Goal: Contribute content

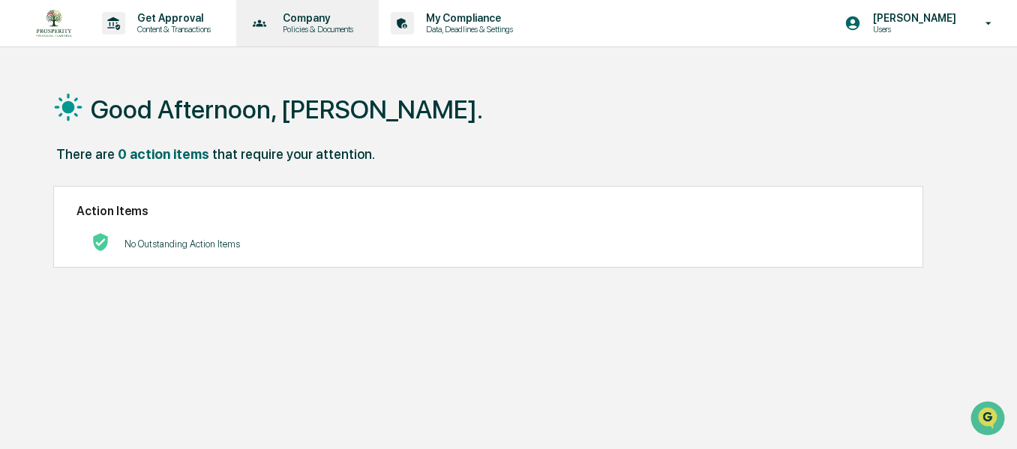
click at [343, 20] on p "Company" at bounding box center [316, 18] width 90 height 12
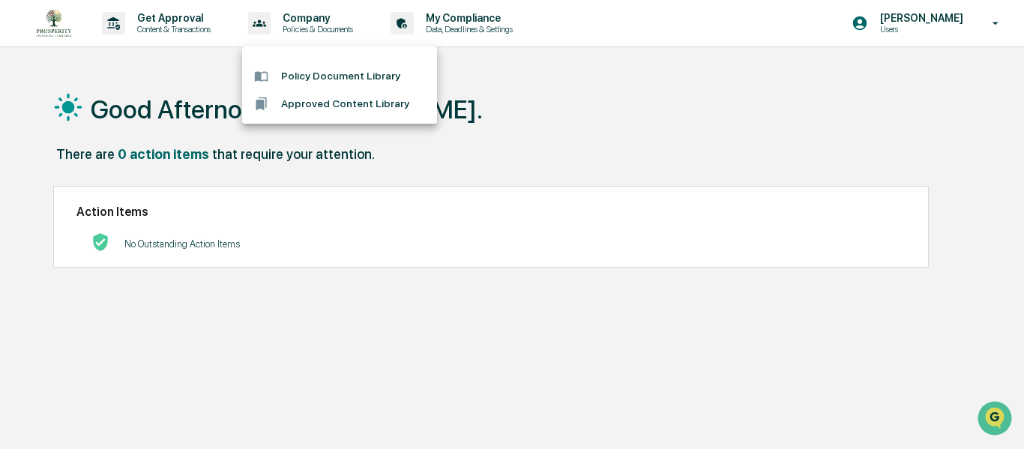
click at [337, 76] on li "Policy Document Library" at bounding box center [339, 76] width 195 height 28
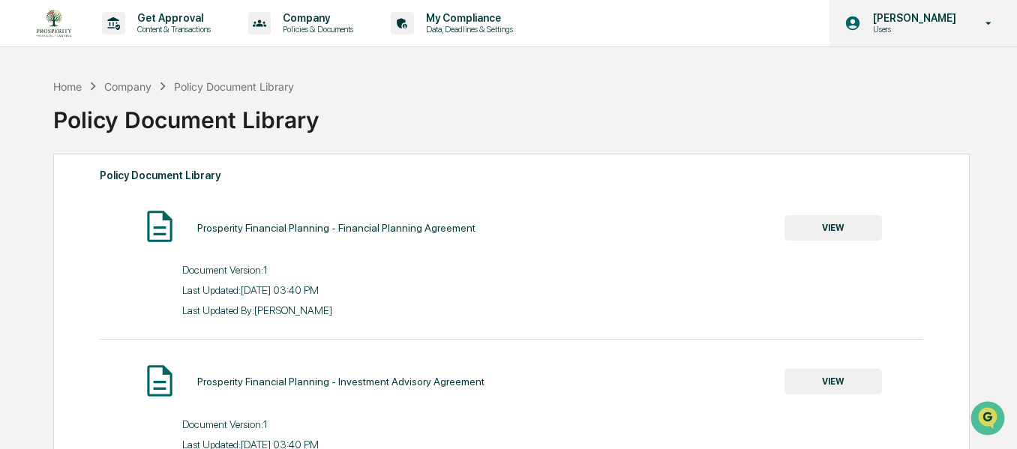
click at [982, 18] on icon at bounding box center [989, 23] width 26 height 14
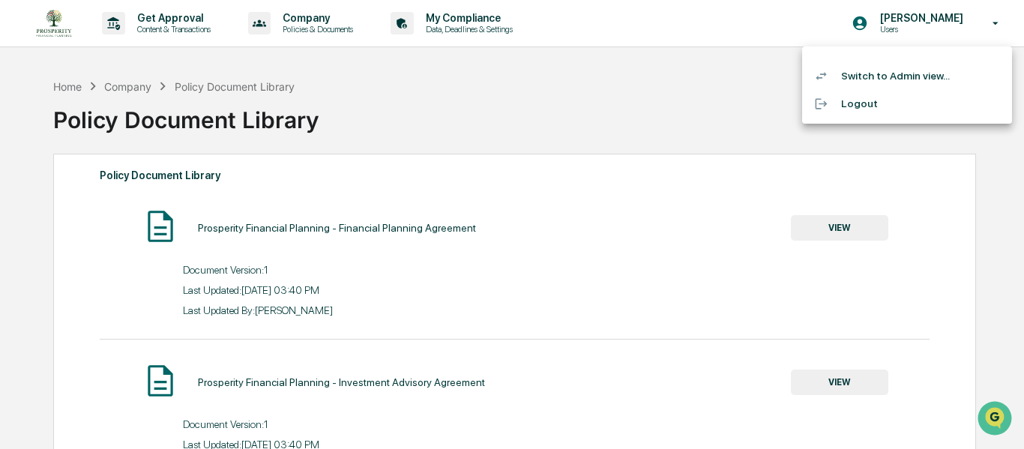
click at [849, 74] on li "Switch to Admin view..." at bounding box center [907, 76] width 210 height 28
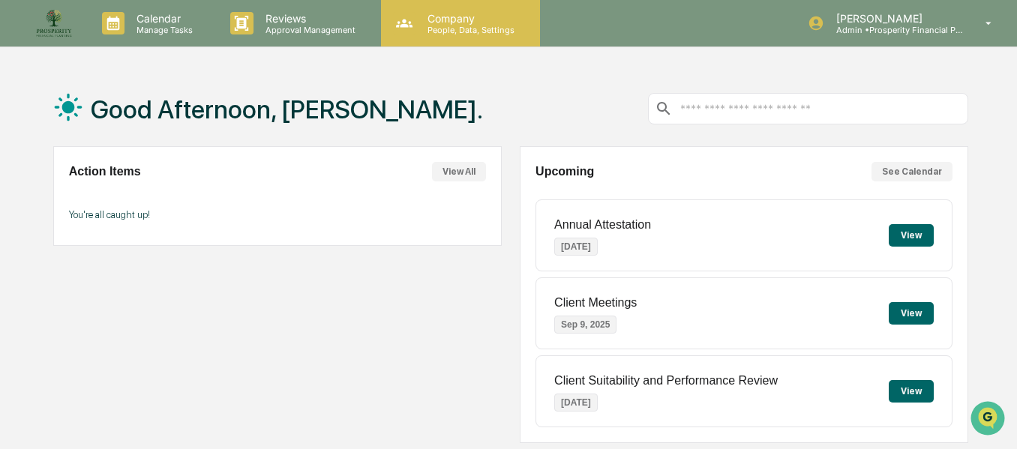
click at [454, 21] on p "Company" at bounding box center [468, 18] width 106 height 13
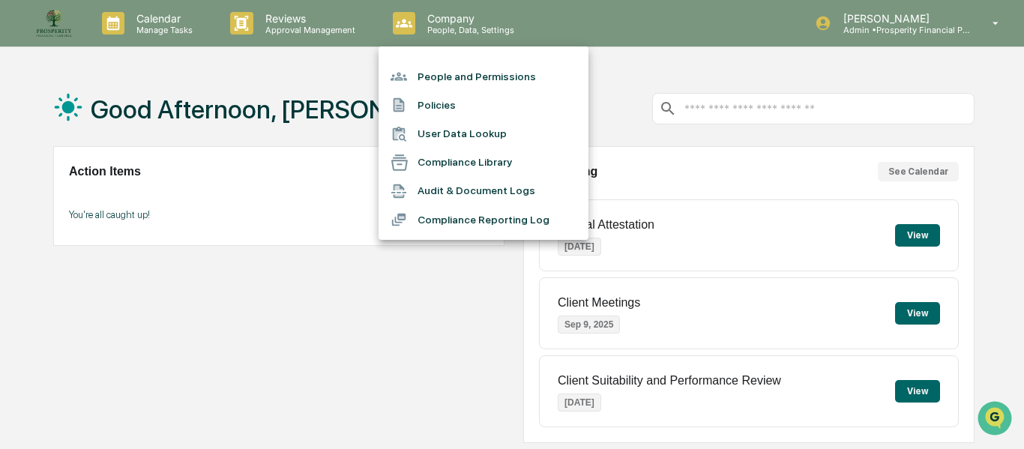
click at [456, 113] on li "Policies" at bounding box center [484, 105] width 210 height 28
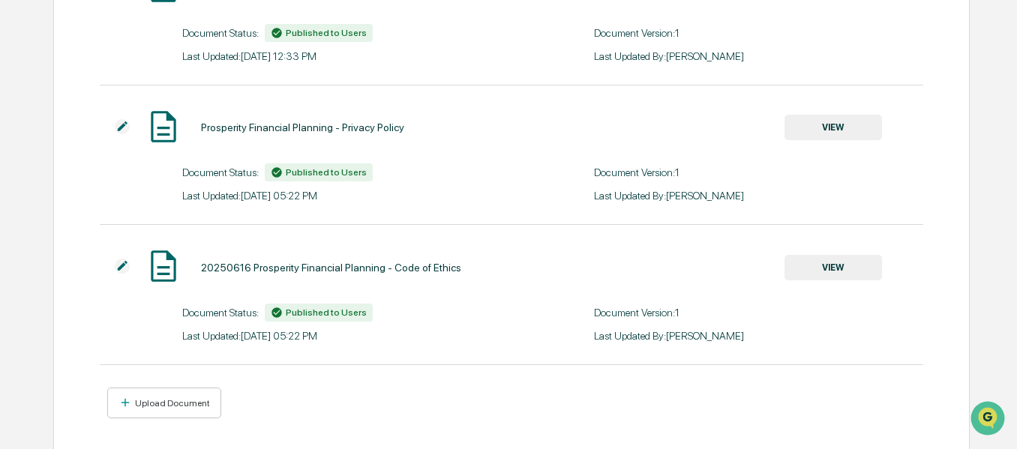
scroll to position [812, 0]
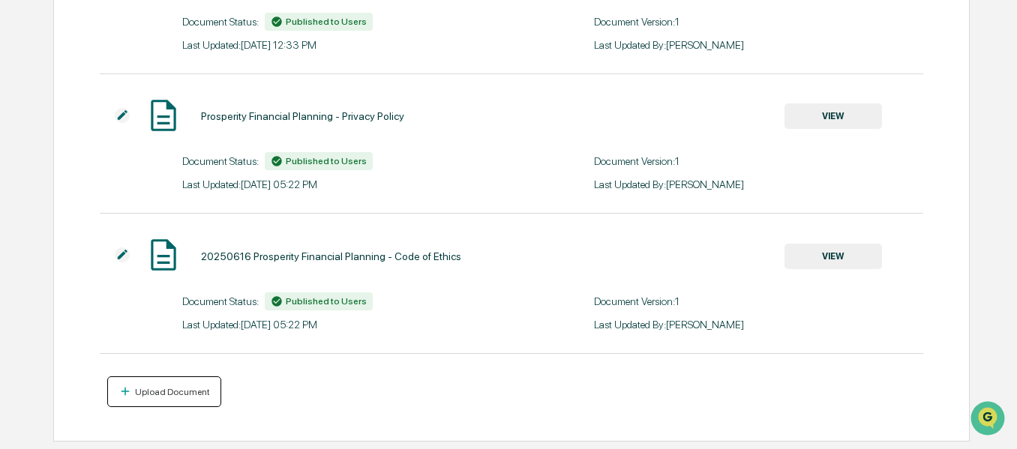
click at [160, 396] on div "Upload Document" at bounding box center [171, 392] width 78 height 10
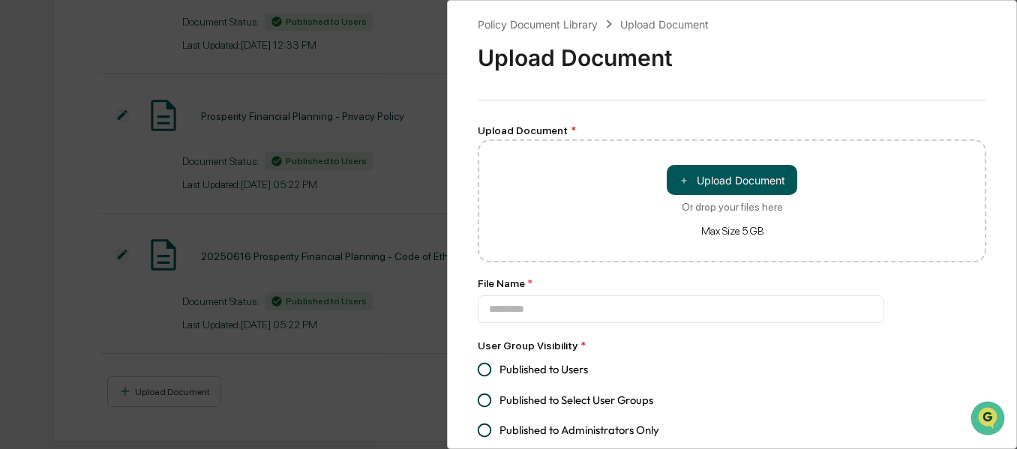
click at [727, 187] on button "＋ Upload Document" at bounding box center [732, 180] width 130 height 30
type input "**********"
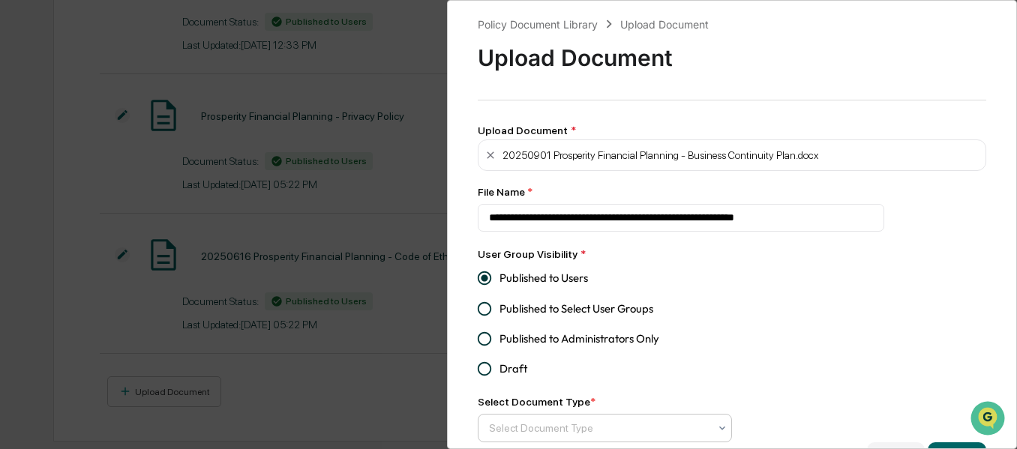
click at [712, 429] on div "Select Document Type" at bounding box center [598, 428] width 235 height 24
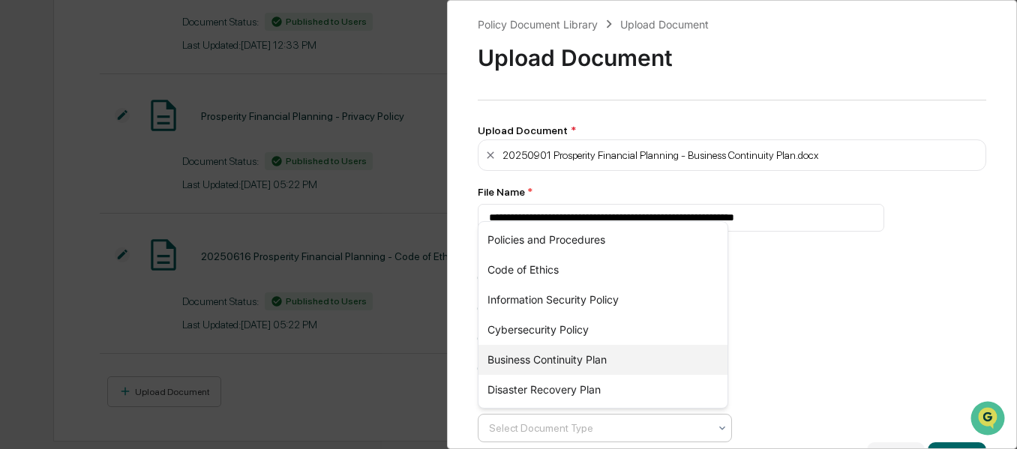
click at [605, 357] on div "Business Continuity Plan" at bounding box center [602, 360] width 249 height 30
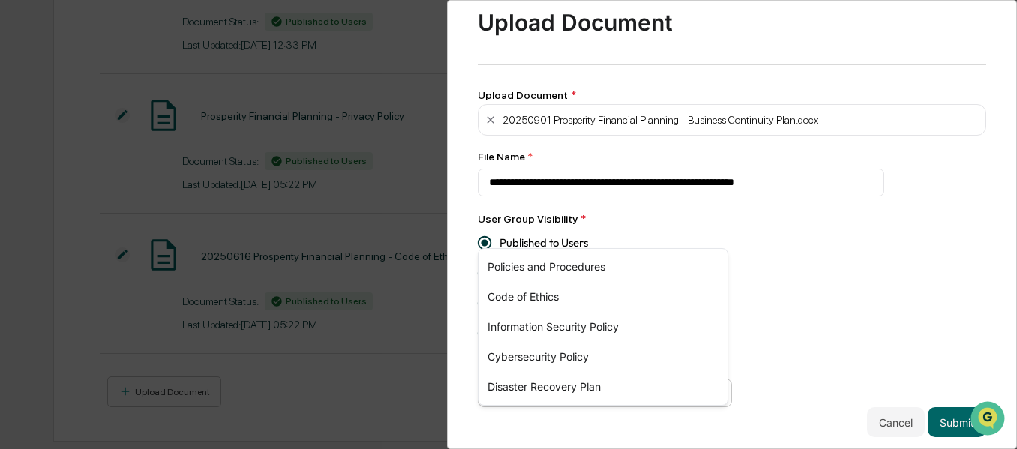
scroll to position [55, 0]
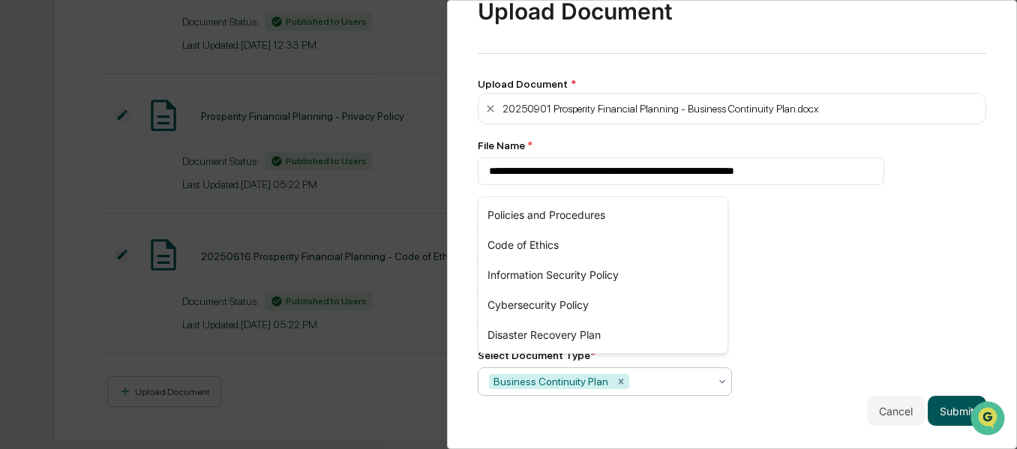
click at [954, 415] on button "Submit" at bounding box center [957, 411] width 58 height 30
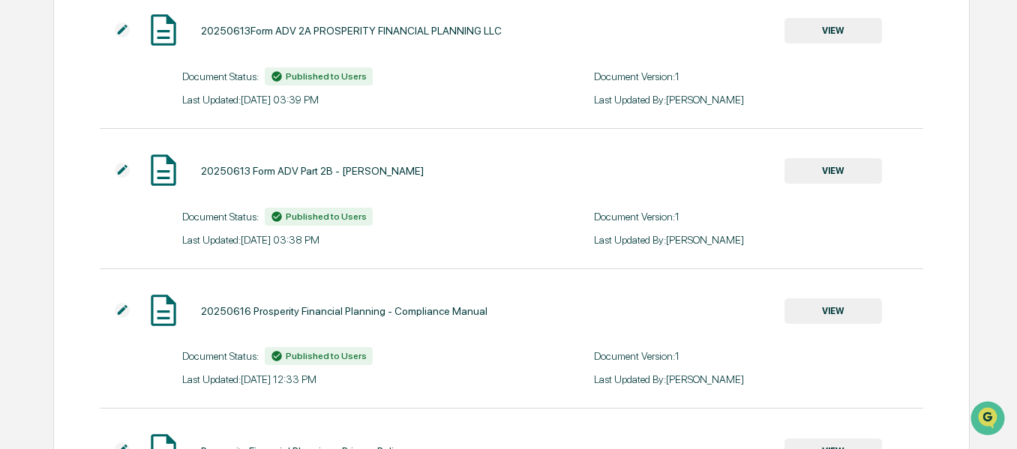
scroll to position [609, 0]
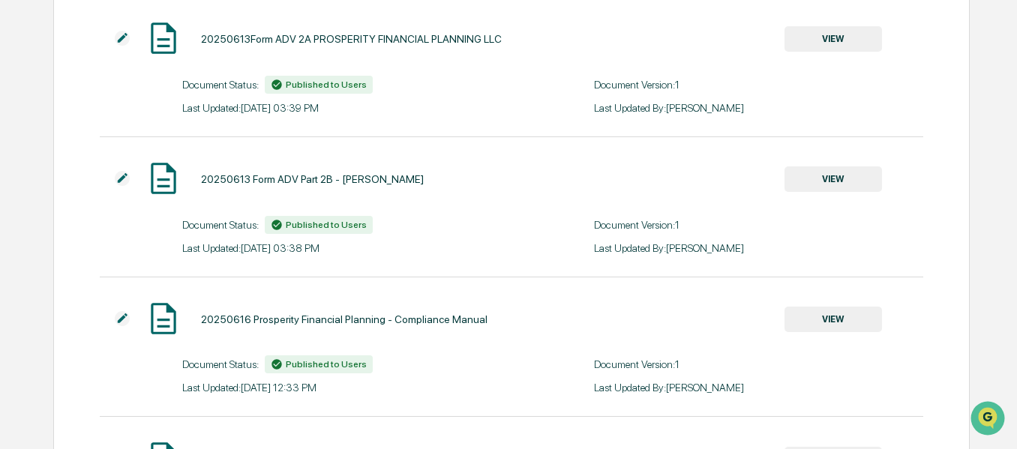
click at [837, 183] on button "VIEW" at bounding box center [832, 178] width 97 height 25
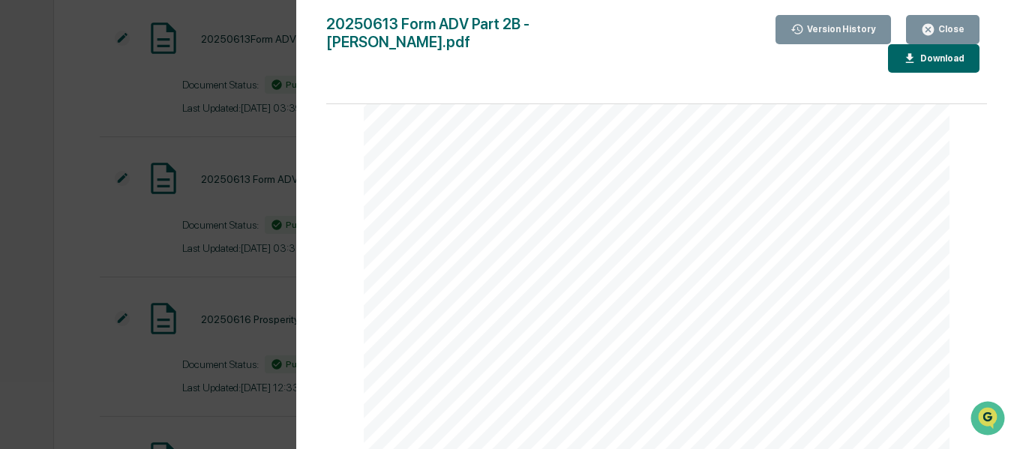
scroll to position [0, 0]
click at [952, 25] on div "Close" at bounding box center [949, 29] width 29 height 10
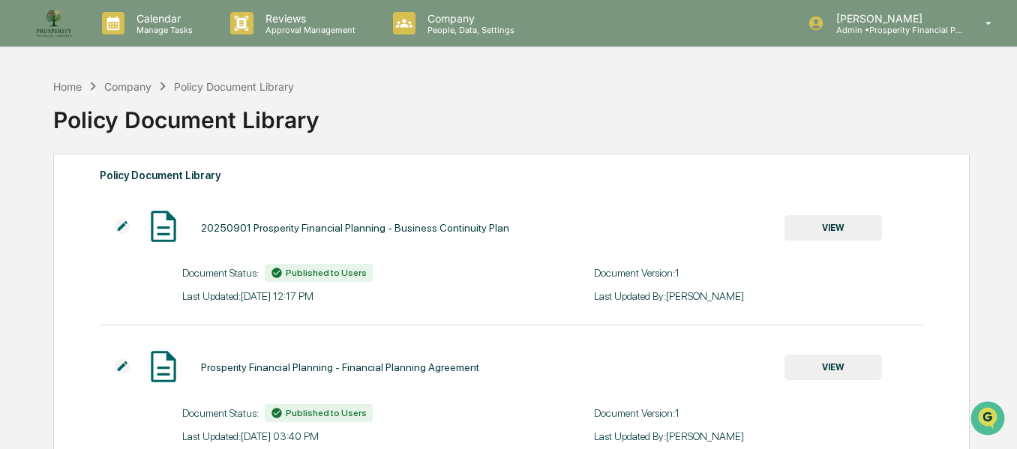
click at [856, 226] on button "VIEW" at bounding box center [832, 227] width 97 height 25
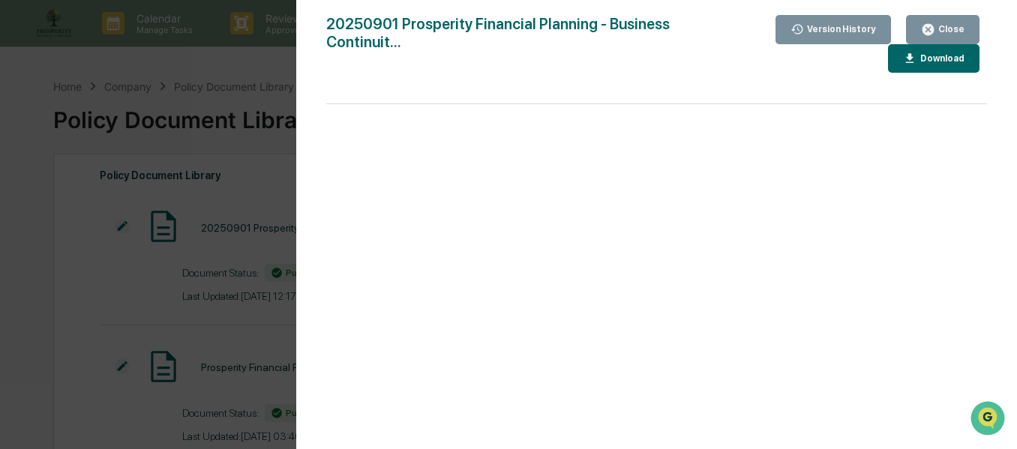
click at [952, 30] on div "Close" at bounding box center [949, 29] width 29 height 10
